Goal: Task Accomplishment & Management: Manage account settings

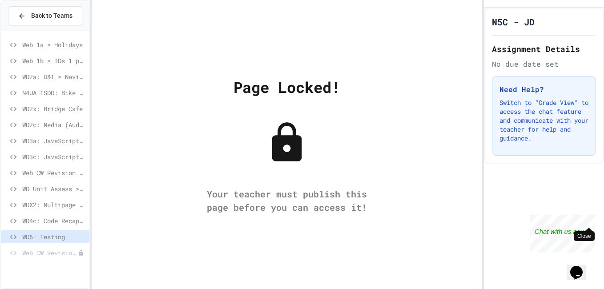
click at [587, 221] on div "Close" at bounding box center [588, 220] width 11 height 11
click at [61, 239] on span "WD6: Testing" at bounding box center [54, 236] width 64 height 9
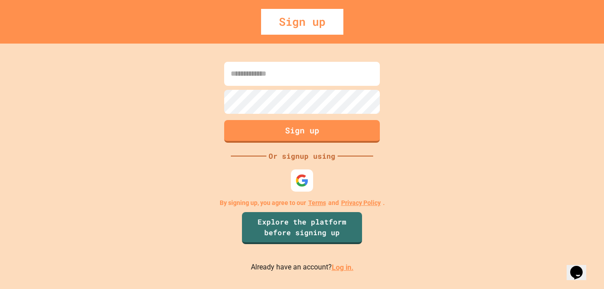
click at [340, 268] on link "Log in." at bounding box center [343, 267] width 22 height 8
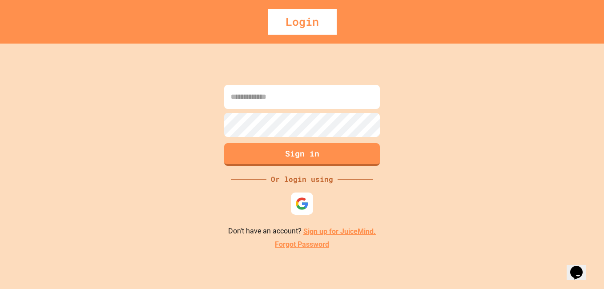
click at [267, 96] on input at bounding box center [302, 97] width 156 height 24
type input "**********"
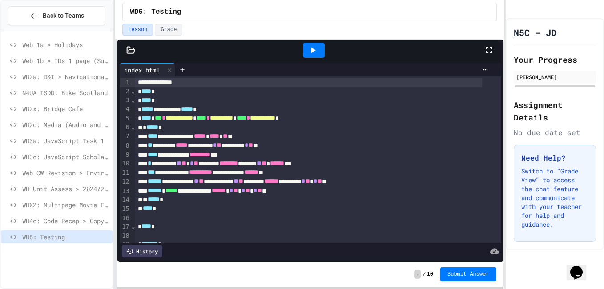
click at [488, 51] on icon at bounding box center [489, 50] width 11 height 11
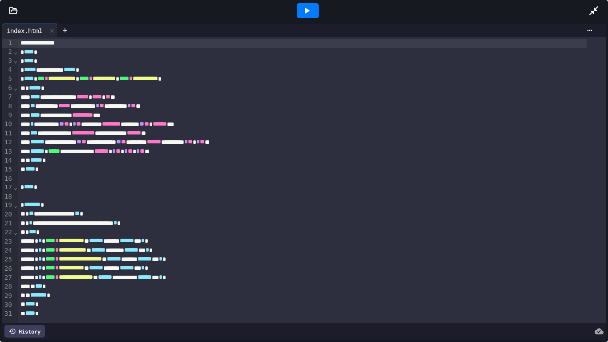
click at [307, 13] on icon at bounding box center [306, 10] width 11 height 11
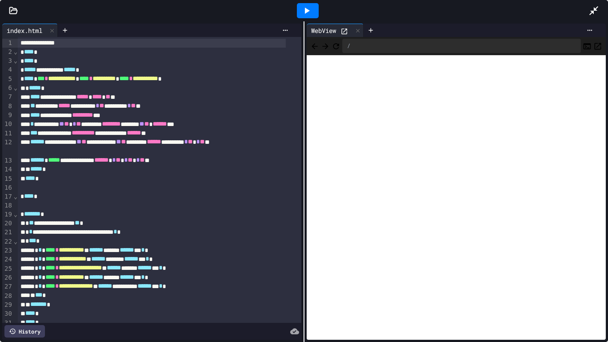
click at [596, 15] on icon at bounding box center [593, 10] width 11 height 11
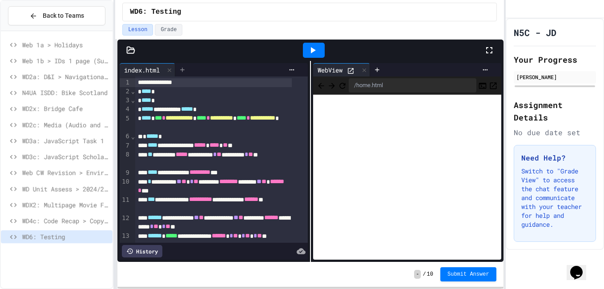
click at [184, 71] on icon at bounding box center [182, 70] width 4 height 4
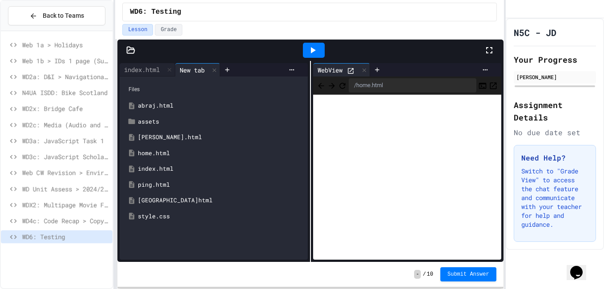
click at [165, 151] on div "home.html" at bounding box center [220, 153] width 165 height 9
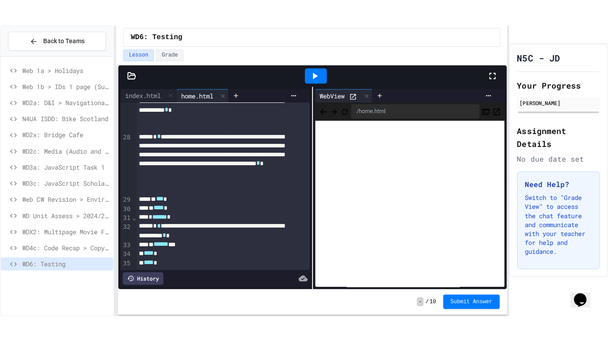
scroll to position [407, 0]
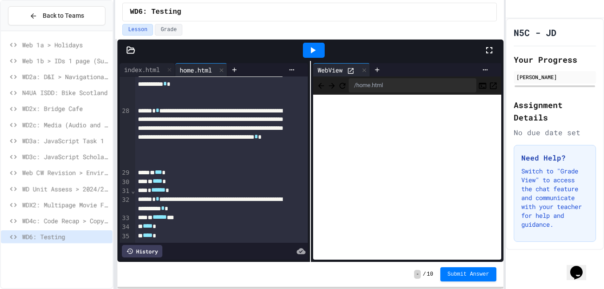
click at [486, 55] on icon at bounding box center [489, 50] width 11 height 11
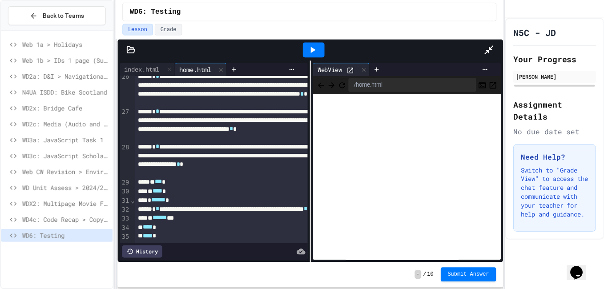
scroll to position [127, 0]
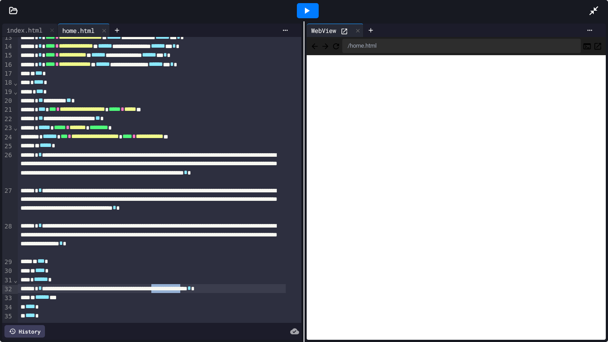
drag, startPoint x: 259, startPoint y: 276, endPoint x: 216, endPoint y: 279, distance: 42.8
click at [216, 284] on div "**********" at bounding box center [151, 288] width 267 height 9
click at [216, 289] on div "** ****** *" at bounding box center [151, 297] width 267 height 9
click at [594, 16] on icon at bounding box center [593, 10] width 11 height 11
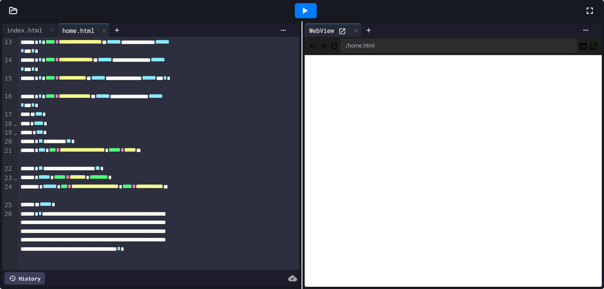
scroll to position [163, 0]
